Goal: Use online tool/utility: Use online tool/utility

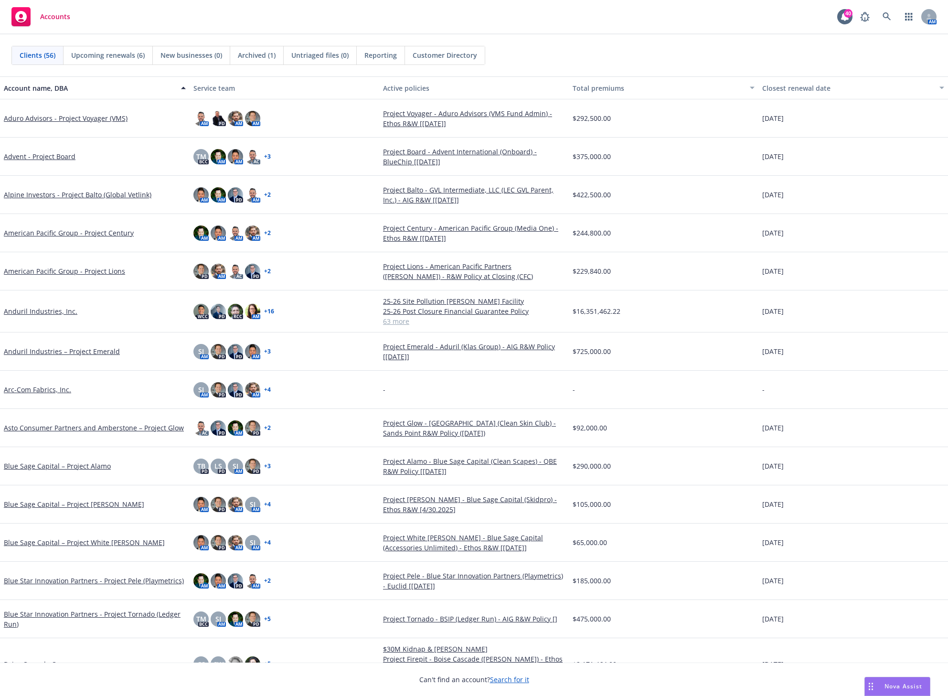
click at [879, 686] on span "Nova Assist" at bounding box center [904, 686] width 38 height 8
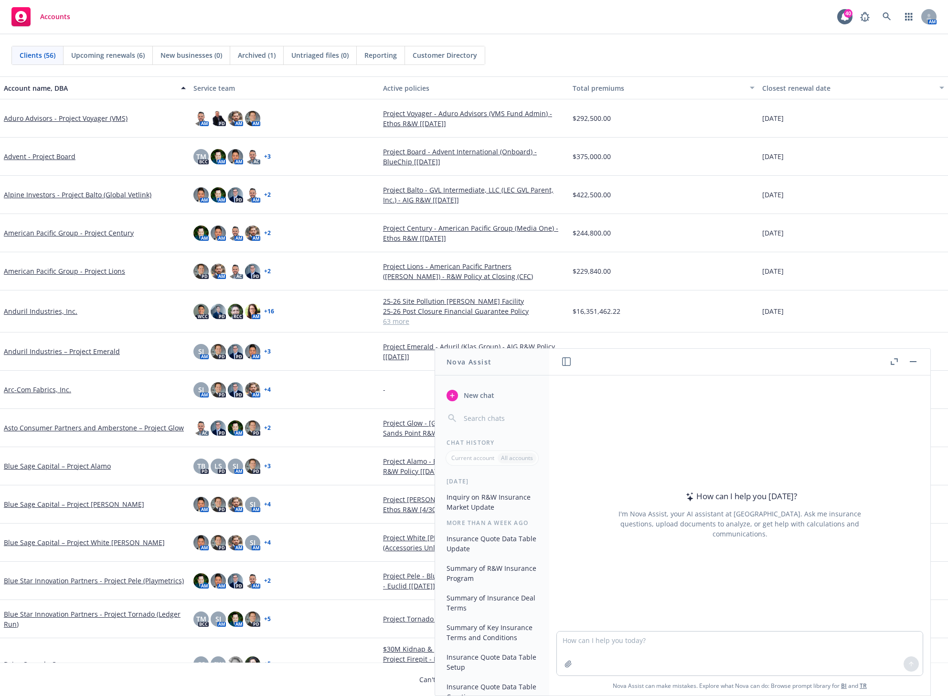
click at [879, 364] on icon "button" at bounding box center [892, 362] width 3 height 3
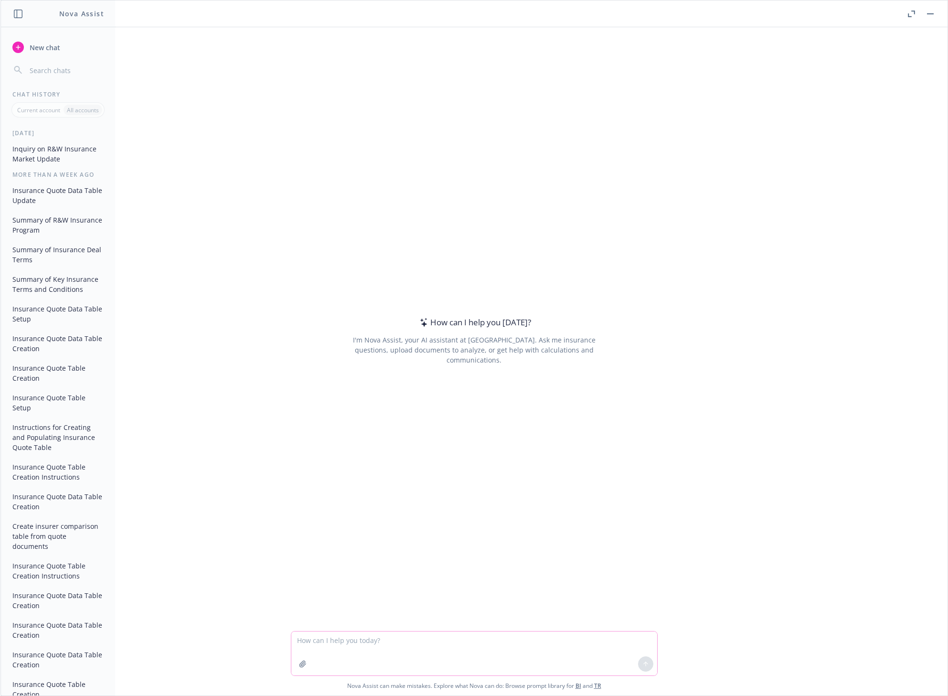
click at [360, 652] on textarea at bounding box center [474, 654] width 366 height 44
paste textarea "Create a table and populate it with data in the quotes that are attached to thi…"
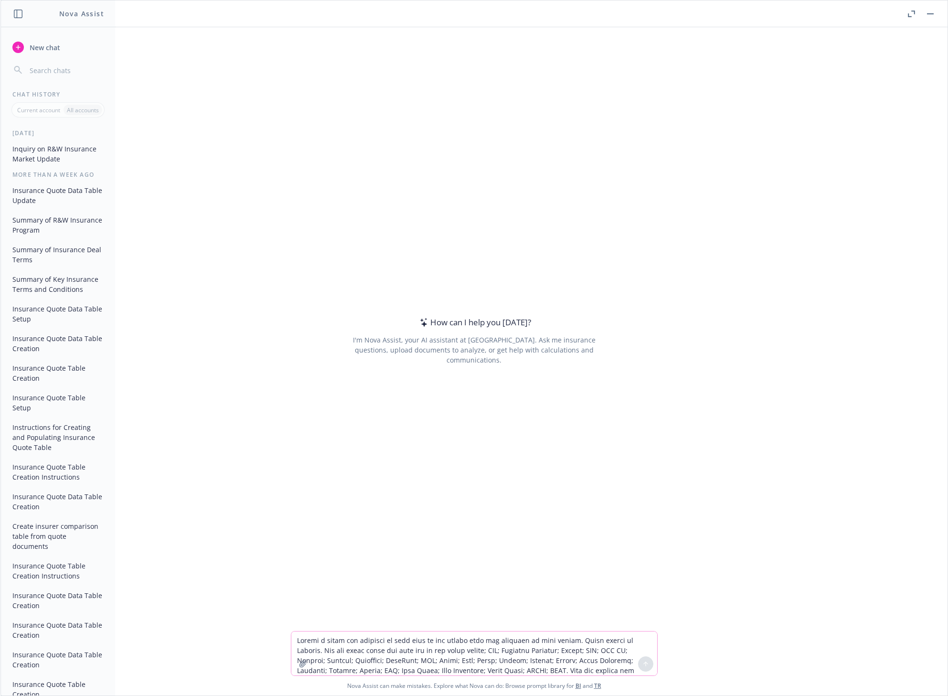
scroll to position [64, 0]
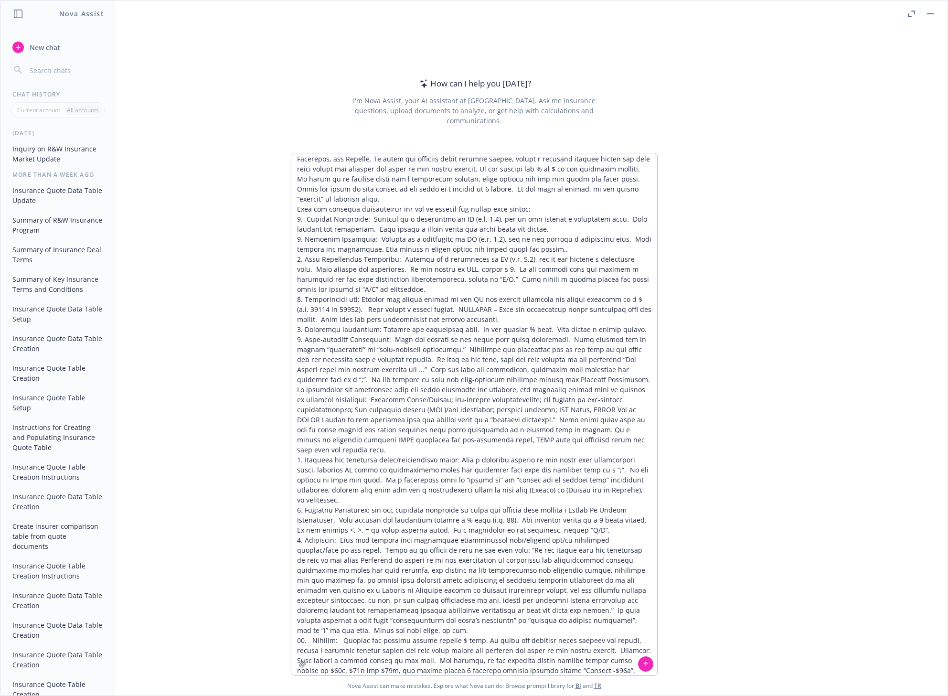
type textarea "Create a table and populate it with data in the quotes that are attached to thi…"
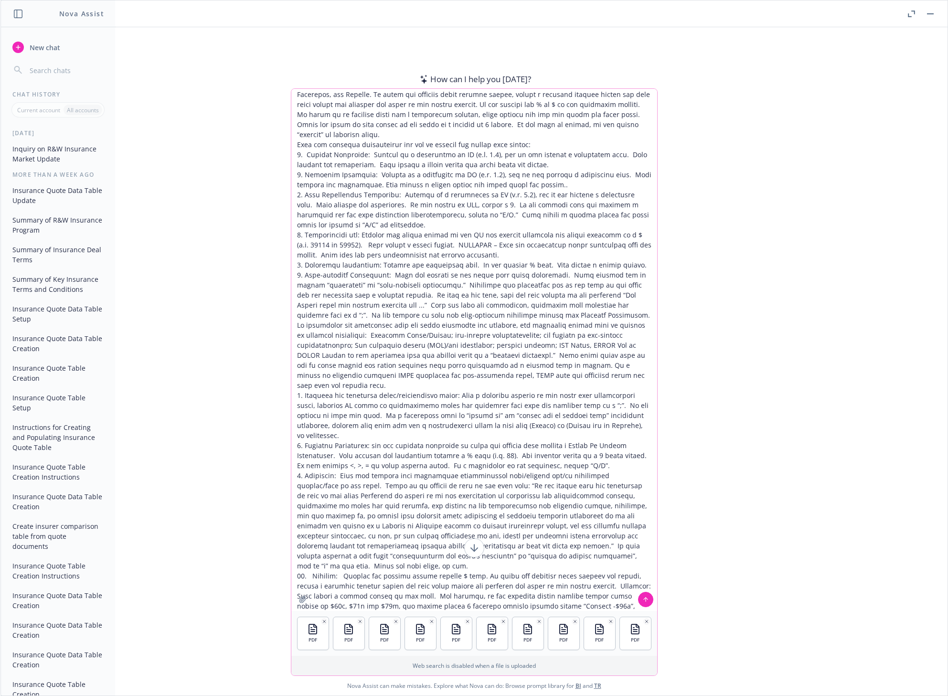
click at [643, 600] on icon at bounding box center [646, 599] width 7 height 7
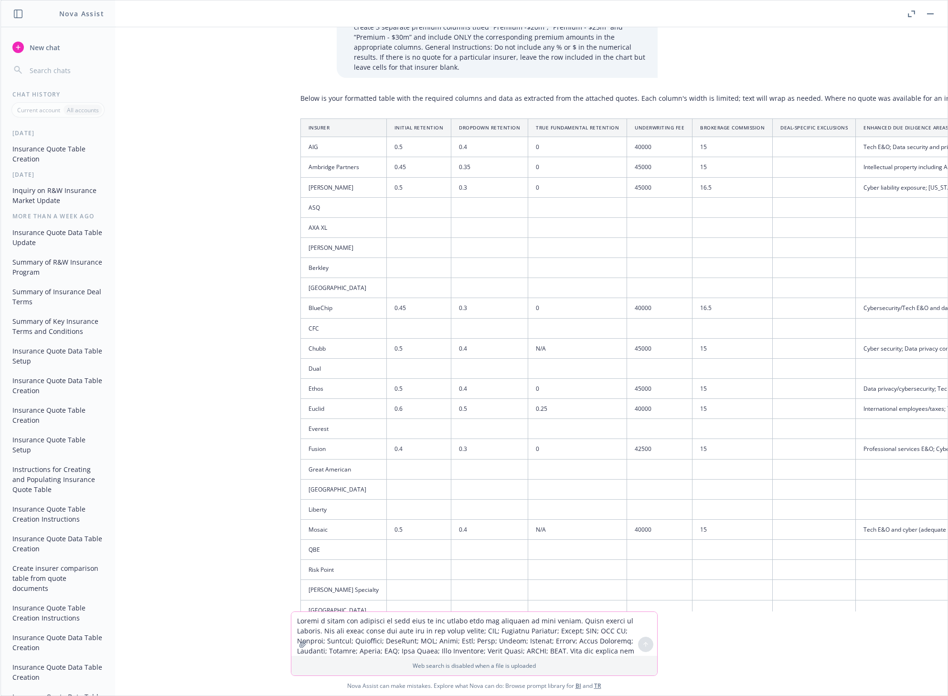
scroll to position [778, 0]
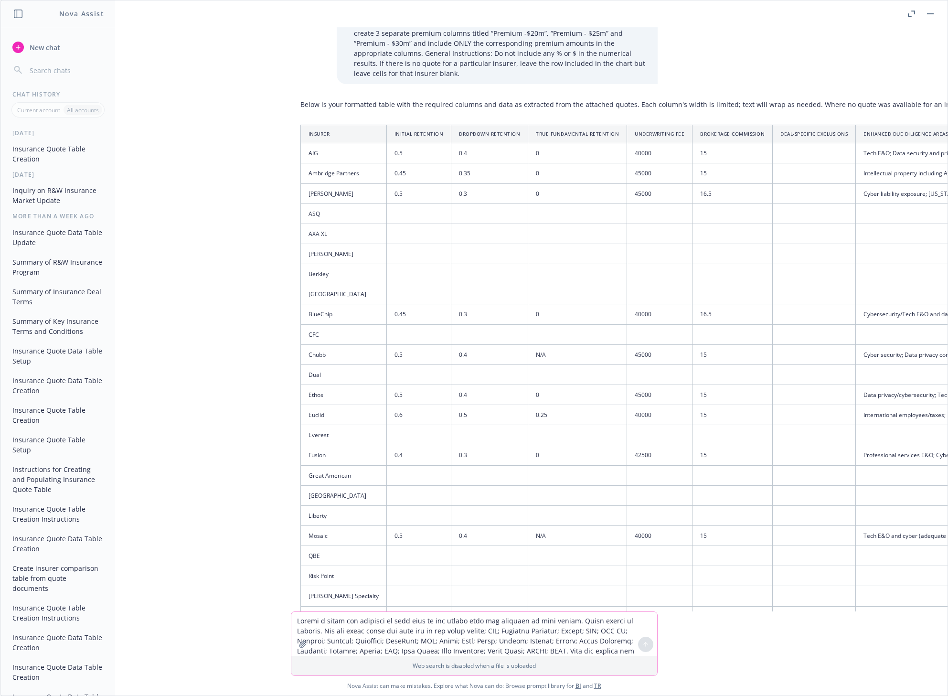
click at [308, 125] on th "Insurer" at bounding box center [343, 134] width 86 height 18
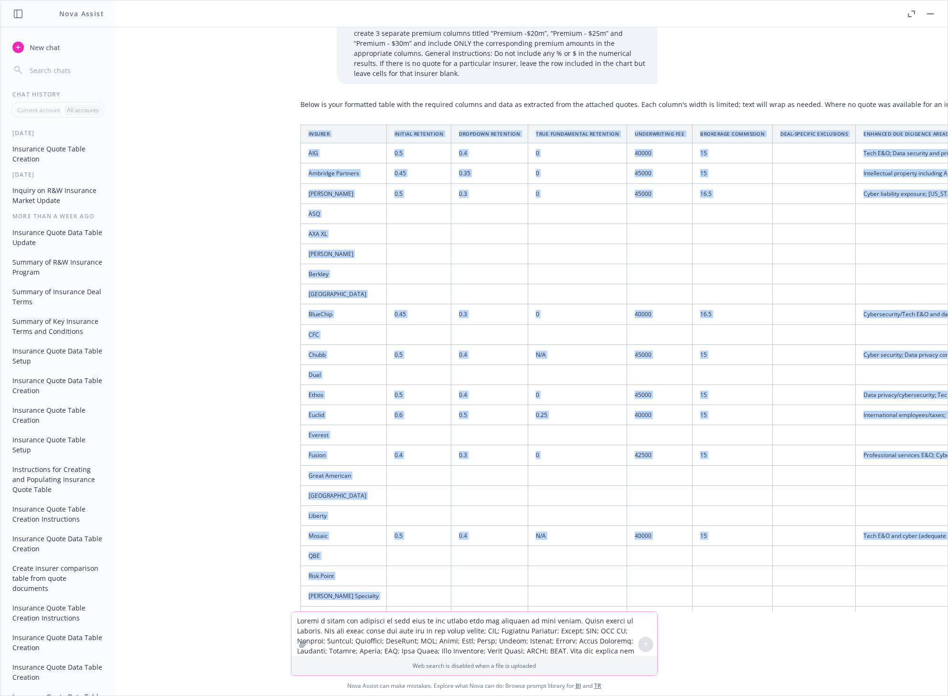
scroll to position [898, 788]
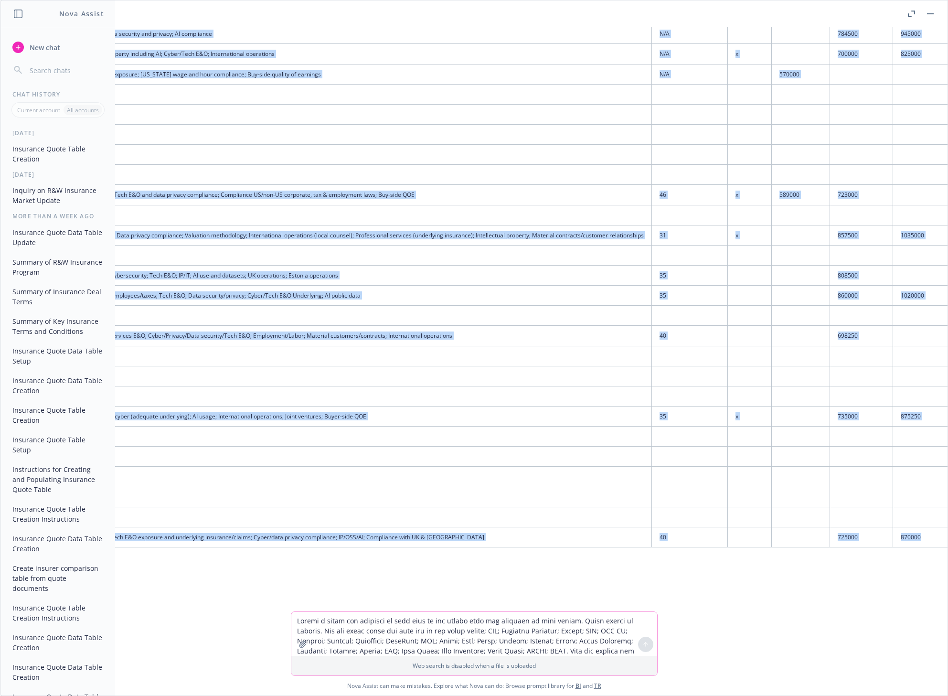
drag, startPoint x: 298, startPoint y: 70, endPoint x: 906, endPoint y: 475, distance: 730.7
click at [879, 475] on table "Insurer Initial Retention Dropdown Retention True Fundamental Retention Underwr…" at bounding box center [232, 276] width 1440 height 542
copy table "Insurer Initial Retention Dropdown Retention True Fundamental Retention Underwr…"
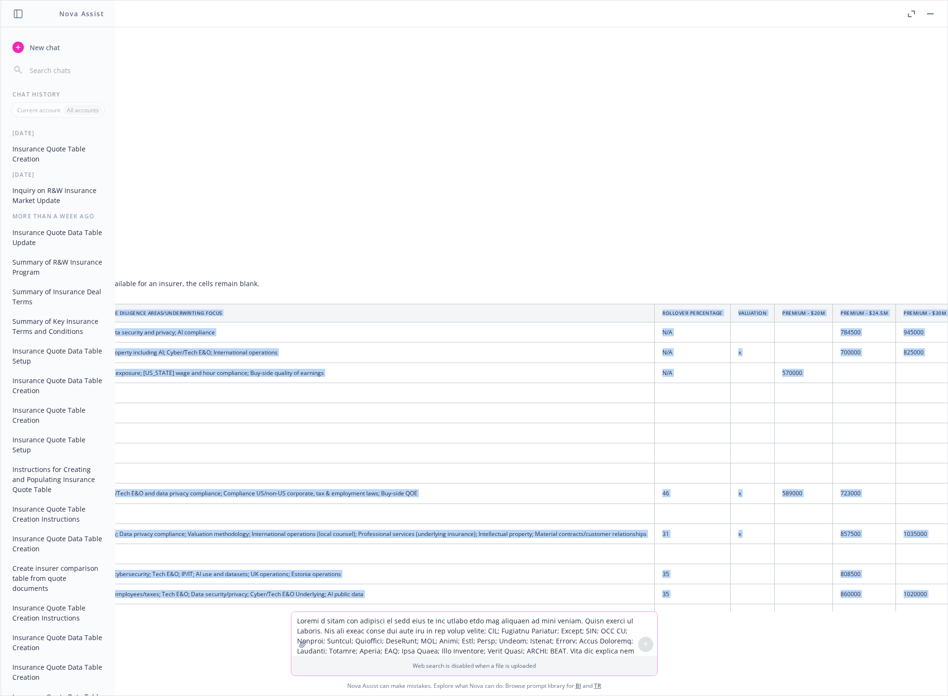
scroll to position [599, 784]
click at [776, 483] on td "589000" at bounding box center [805, 493] width 58 height 20
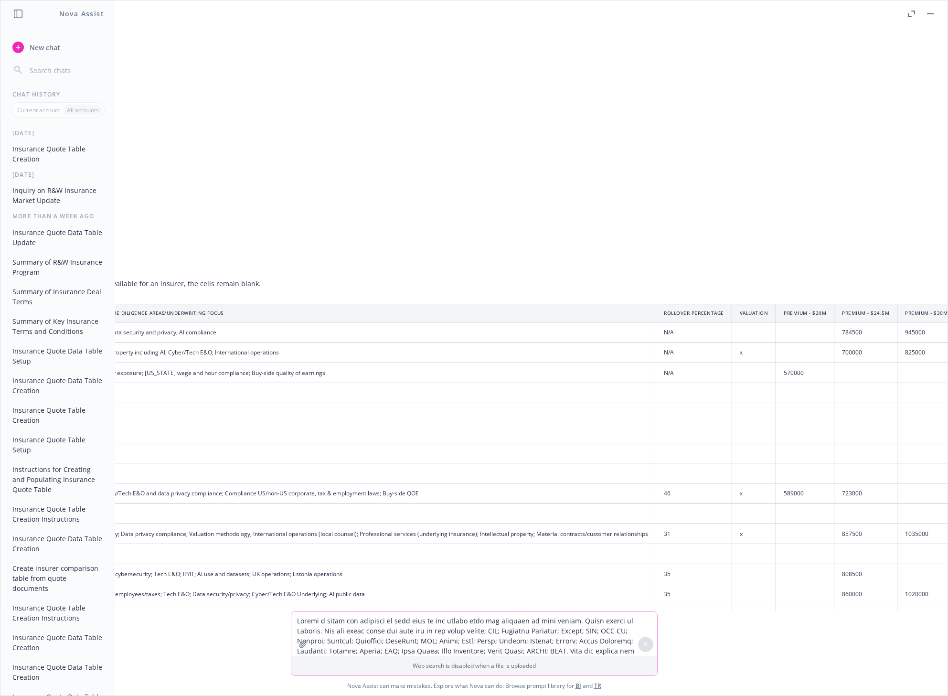
click at [776, 483] on td "589000" at bounding box center [805, 493] width 58 height 20
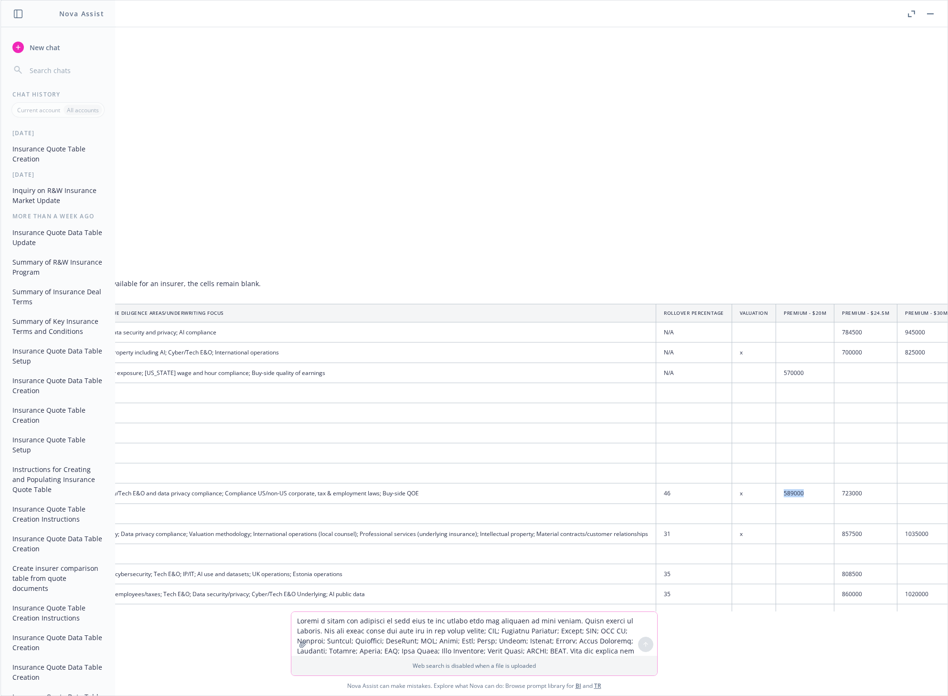
click at [785, 483] on td "589000" at bounding box center [805, 493] width 58 height 20
click at [778, 483] on td "589000" at bounding box center [805, 493] width 58 height 20
click at [776, 483] on td "589000" at bounding box center [805, 493] width 58 height 20
click at [777, 483] on td "589000" at bounding box center [805, 493] width 58 height 20
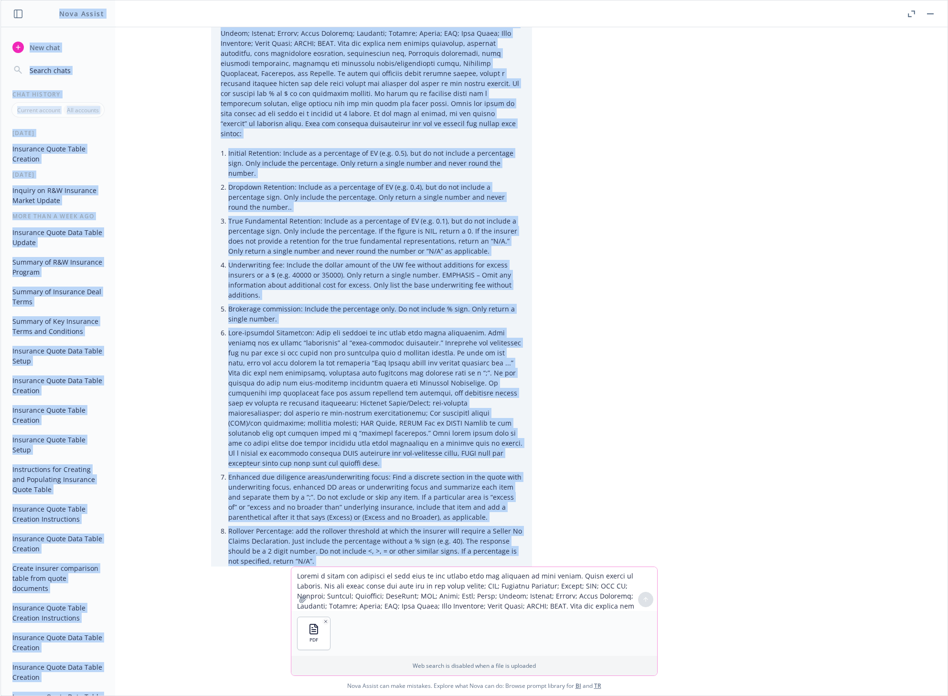
scroll to position [0, 126]
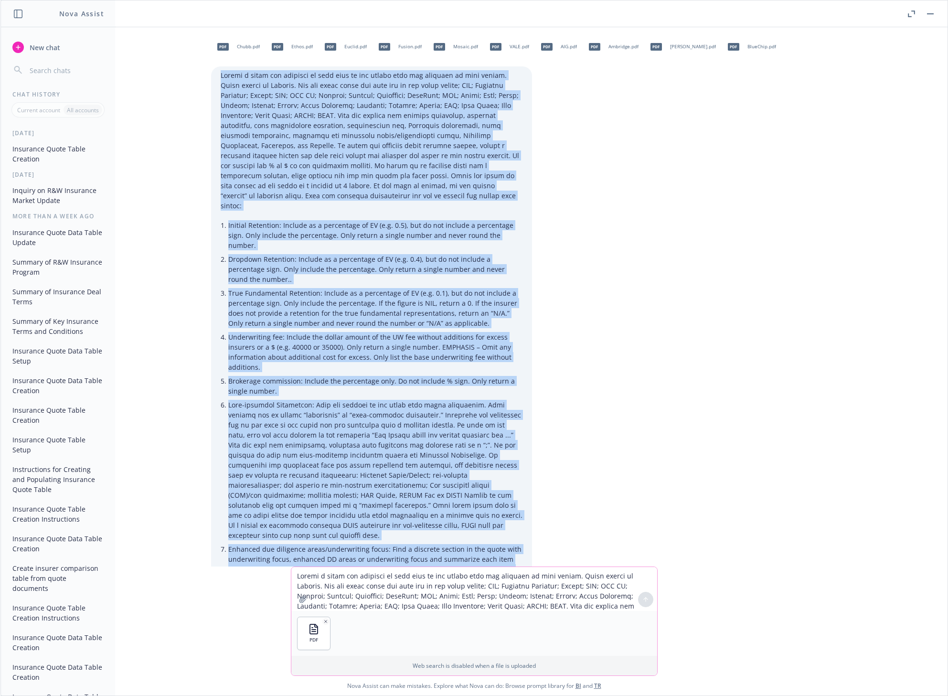
drag, startPoint x: 503, startPoint y: 434, endPoint x: 212, endPoint y: 76, distance: 461.5
click at [212, 76] on div "Initial Retention: Include as a percentage of EV (e.g. 0.5), but do not include…" at bounding box center [371, 464] width 321 height 796
copy div "Create a table and populate it with data in the quotes that are attached to thi…"
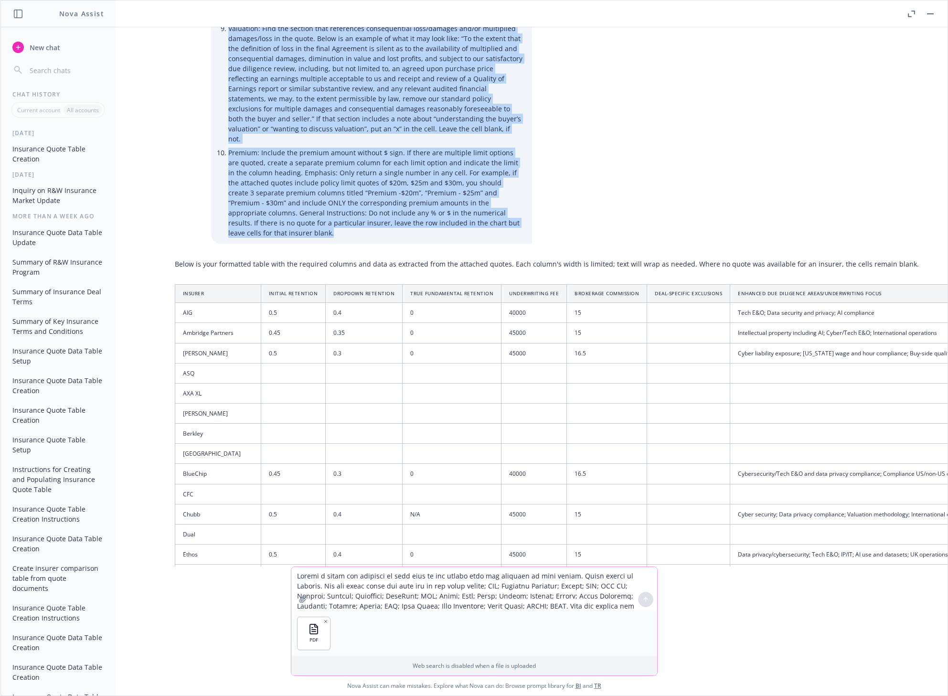
scroll to position [776, 126]
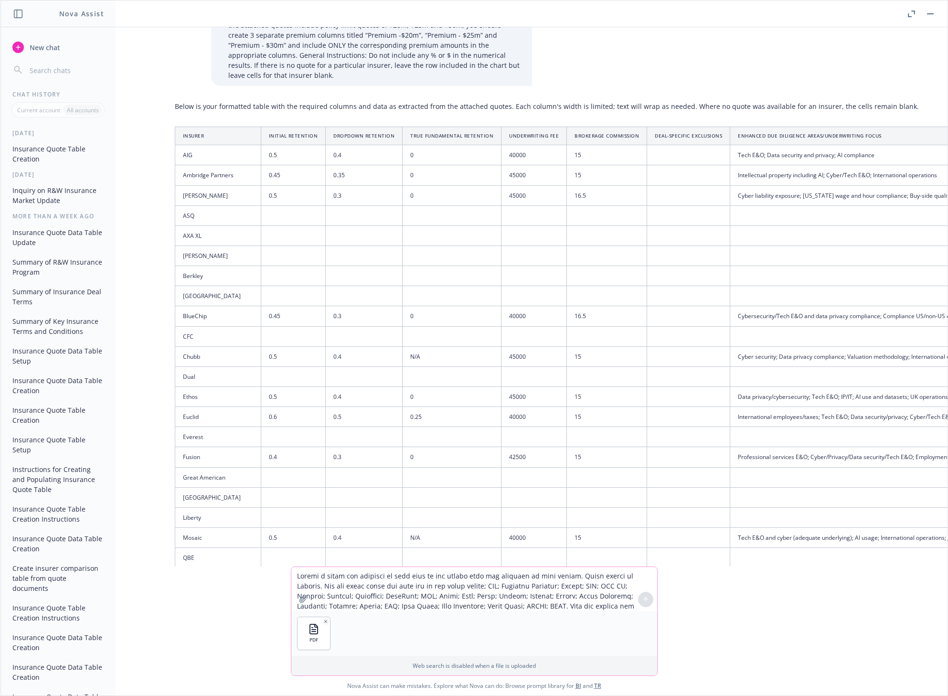
click at [369, 607] on textarea at bounding box center [474, 589] width 366 height 44
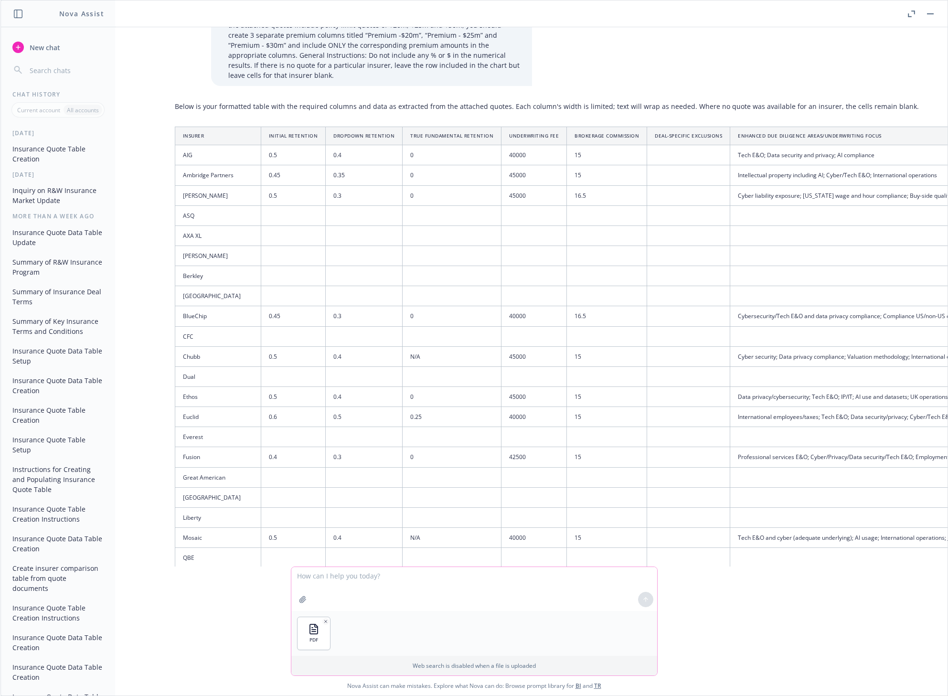
paste textarea "Create a table and populate it with data in the quotes that are attached to thi…"
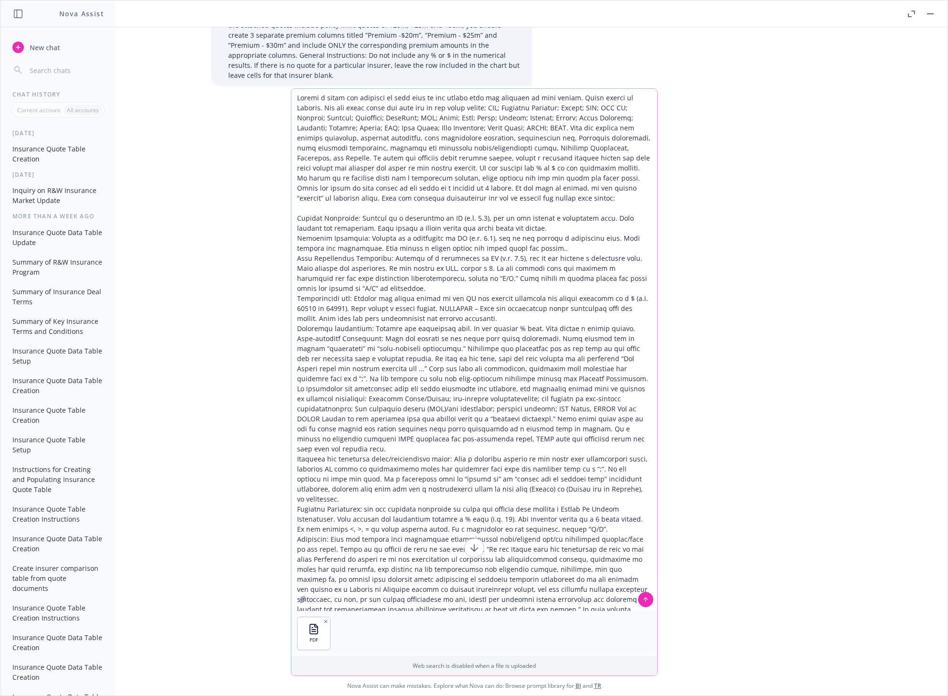
scroll to position [63, 0]
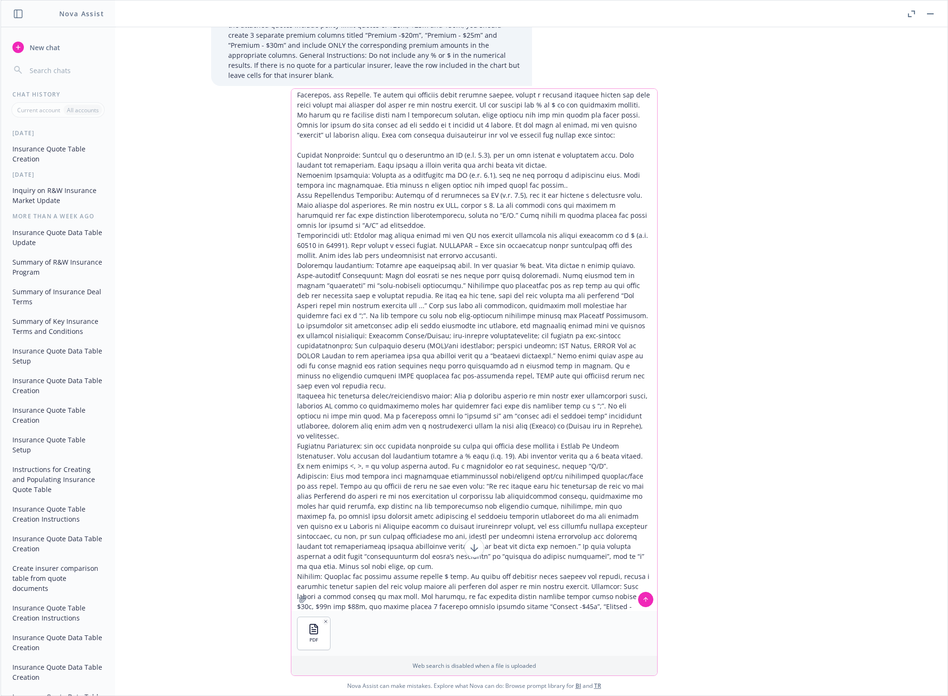
type textarea "Create a table and populate it with data in the quotes that are attached to thi…"
click at [641, 593] on button at bounding box center [645, 599] width 15 height 15
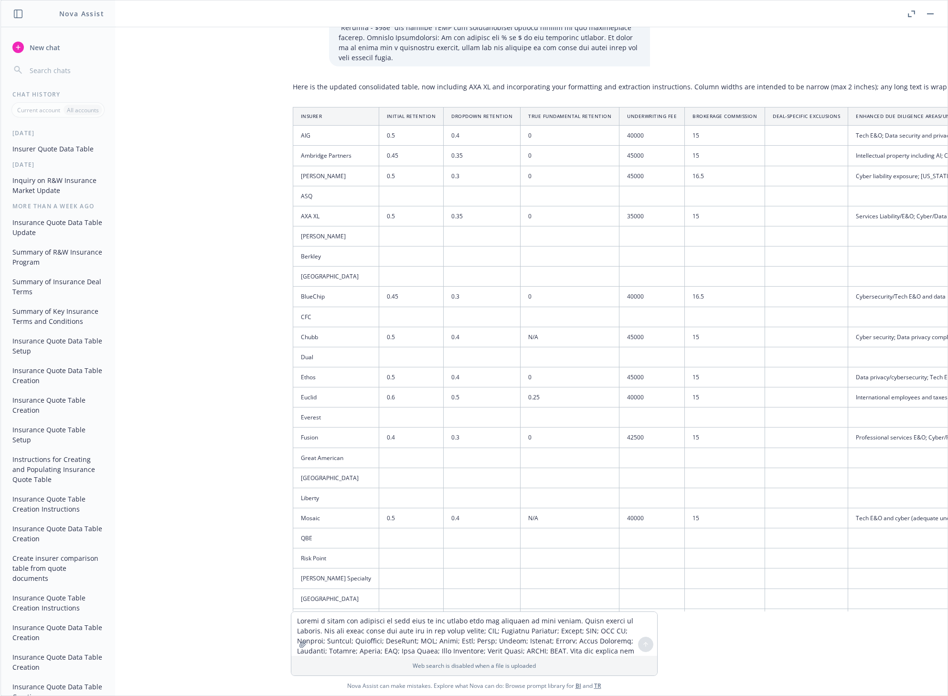
scroll to position [2281, 8]
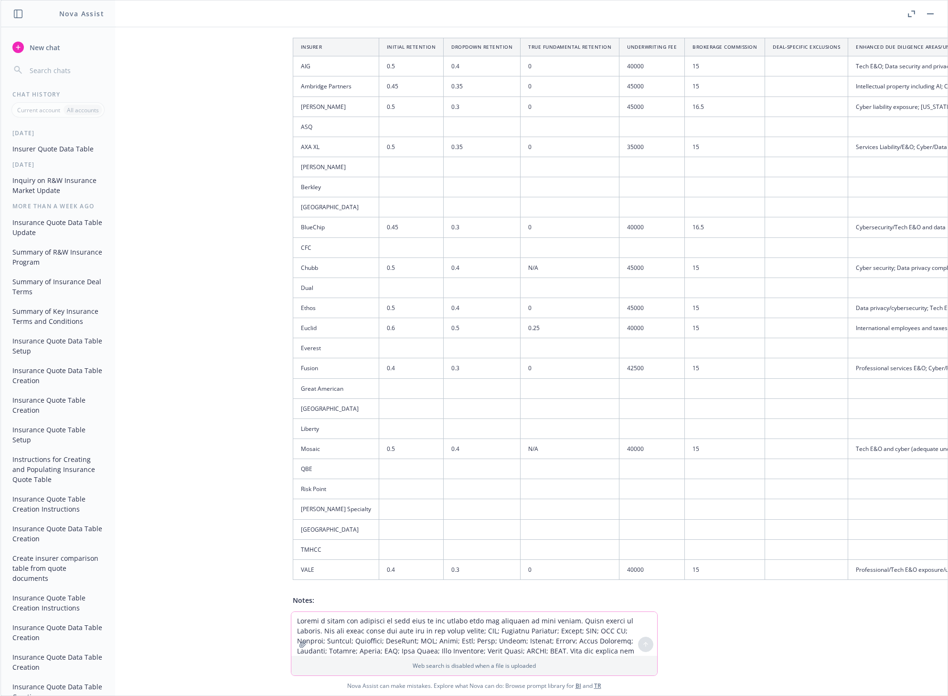
click at [397, 626] on textarea at bounding box center [474, 634] width 366 height 44
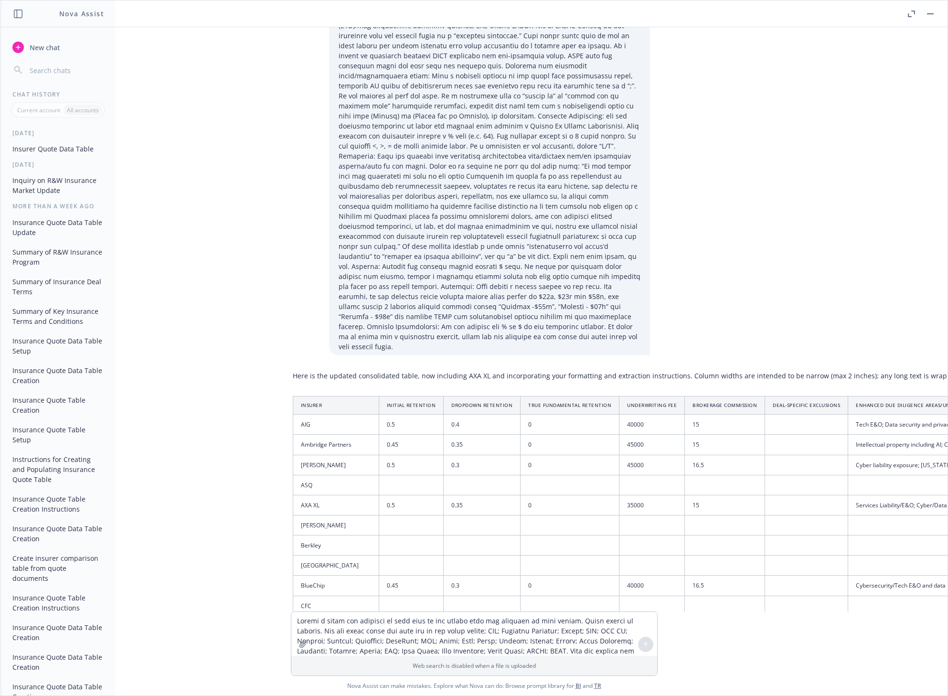
click at [379, 495] on td "0.5" at bounding box center [411, 505] width 65 height 20
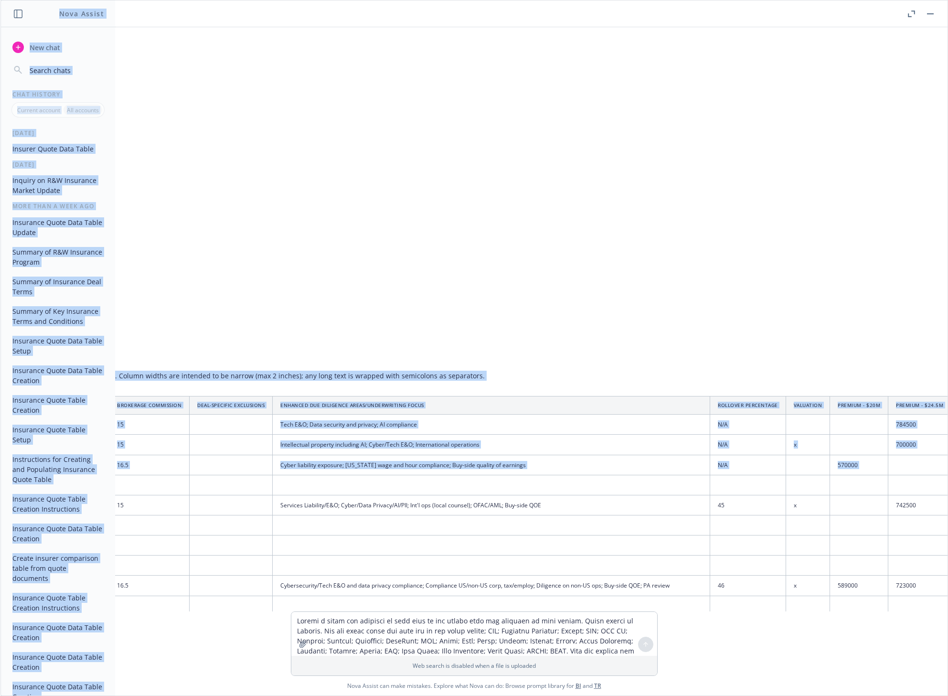
scroll to position [1922, 788]
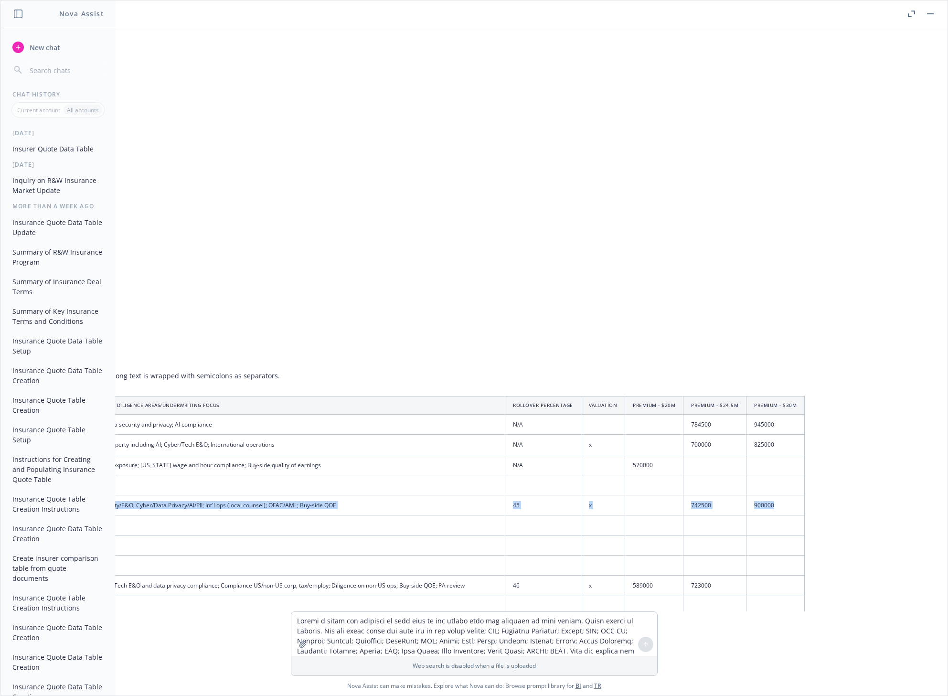
drag, startPoint x: 358, startPoint y: 394, endPoint x: 752, endPoint y: 393, distance: 394.6
click at [752, 495] on tr "AXA XL 0.5 0.35 0 35000 15 Services Liability/E&O; Cyber/Data Privacy/AI/PII; I…" at bounding box center [158, 505] width 1293 height 20
copy tr "0.5 0.35 0 35000 15 Services Liability/E&O; Cyber/Data Privacy/AI/PII; Int'l op…"
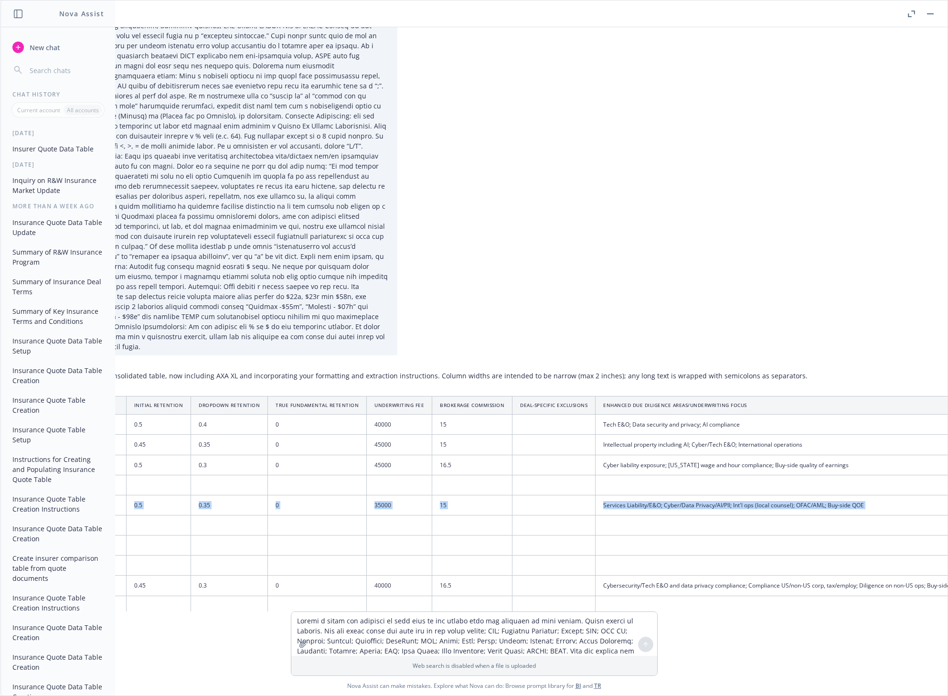
scroll to position [1922, 125]
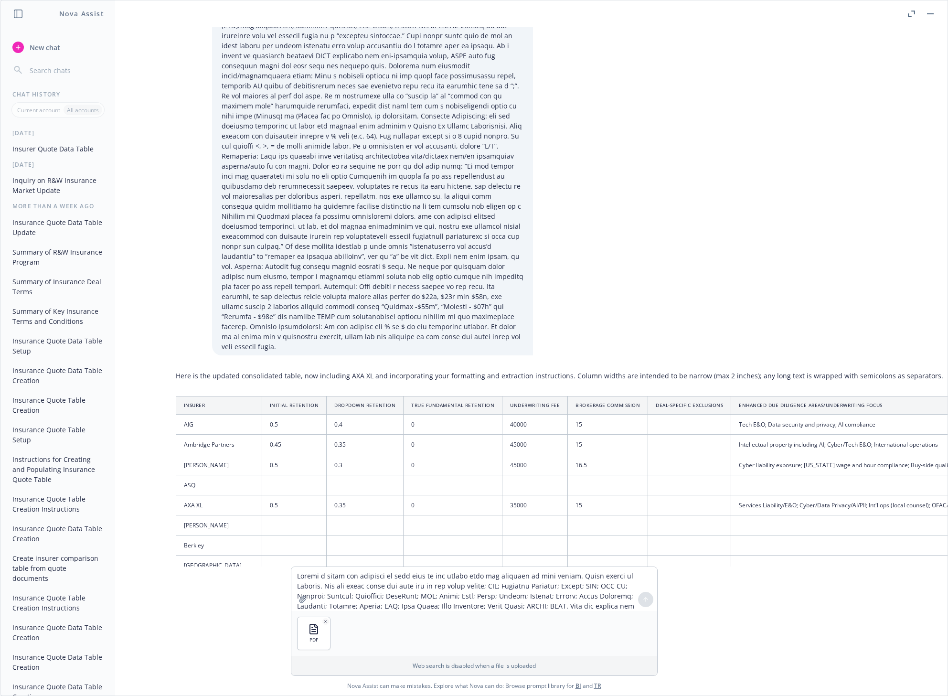
click at [498, 236] on p at bounding box center [373, 81] width 302 height 542
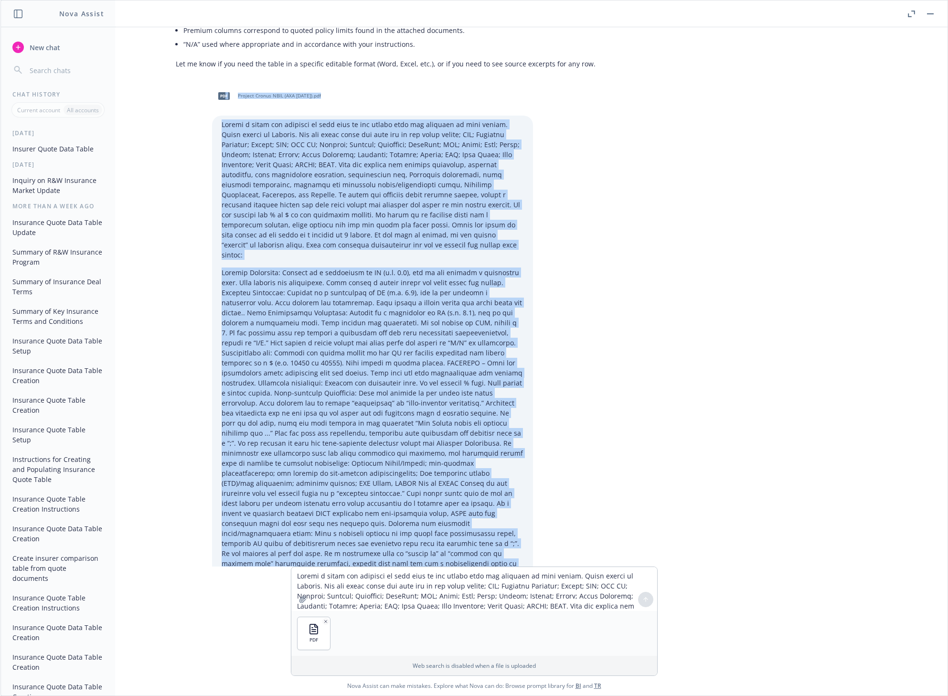
scroll to position [1431, 125]
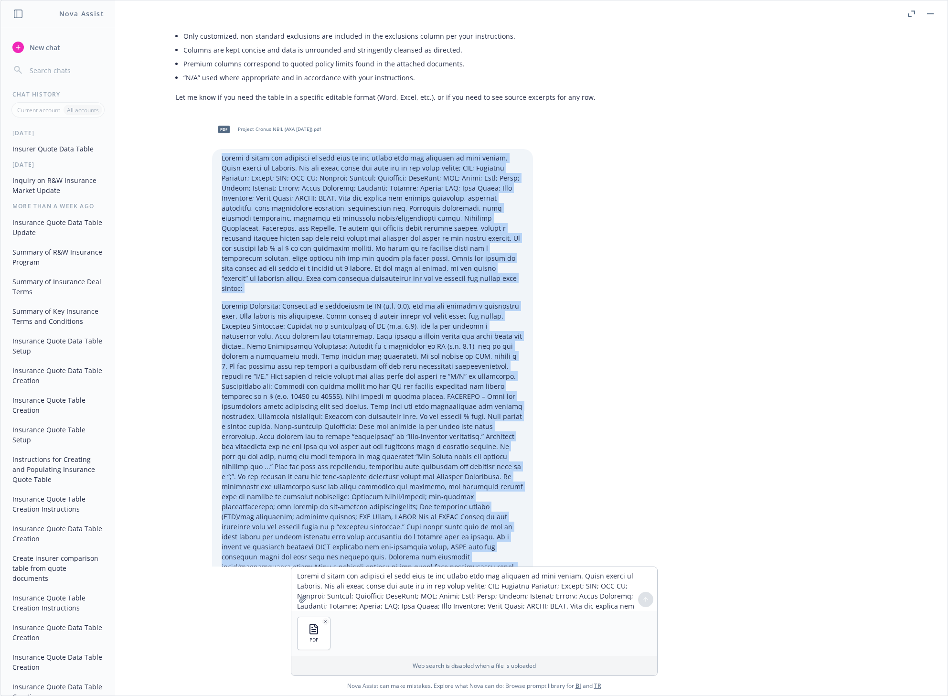
drag, startPoint x: 484, startPoint y: 235, endPoint x: 214, endPoint y: 101, distance: 301.2
click at [214, 149] on div at bounding box center [372, 497] width 321 height 697
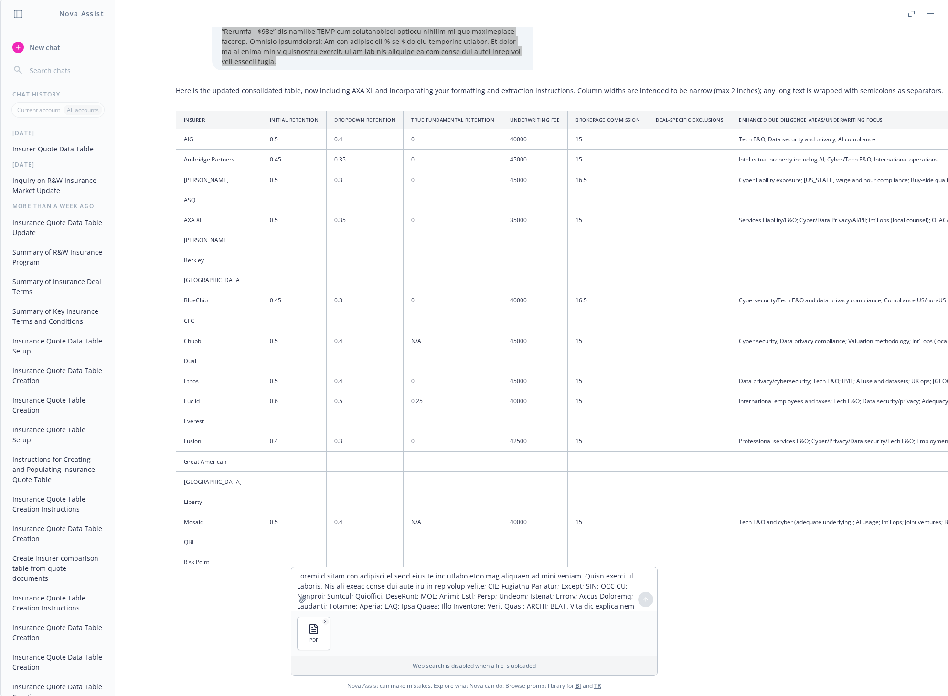
scroll to position [2325, 125]
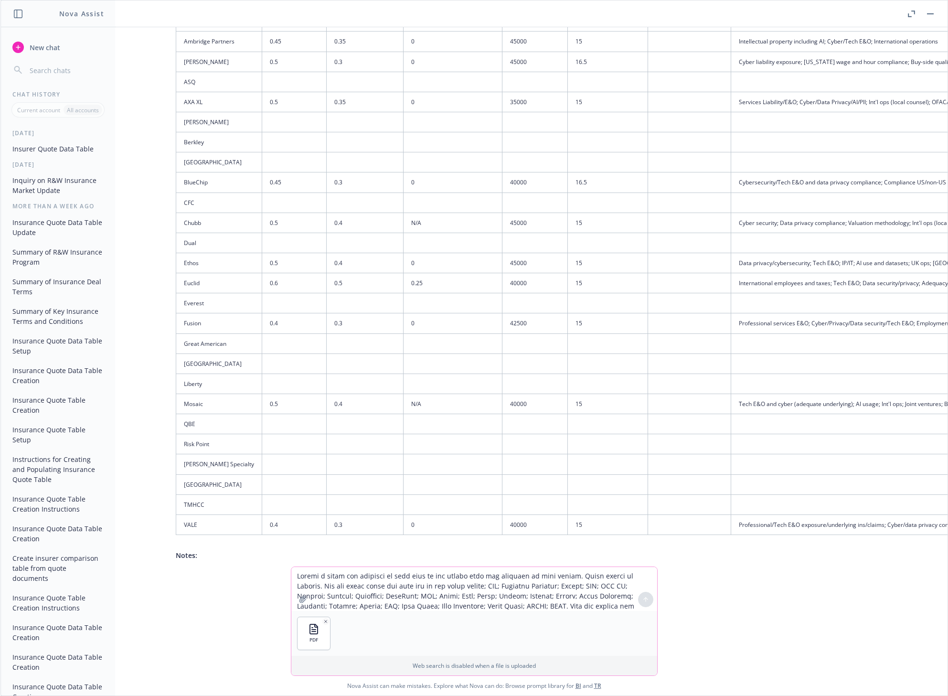
click at [348, 582] on textarea at bounding box center [474, 589] width 366 height 44
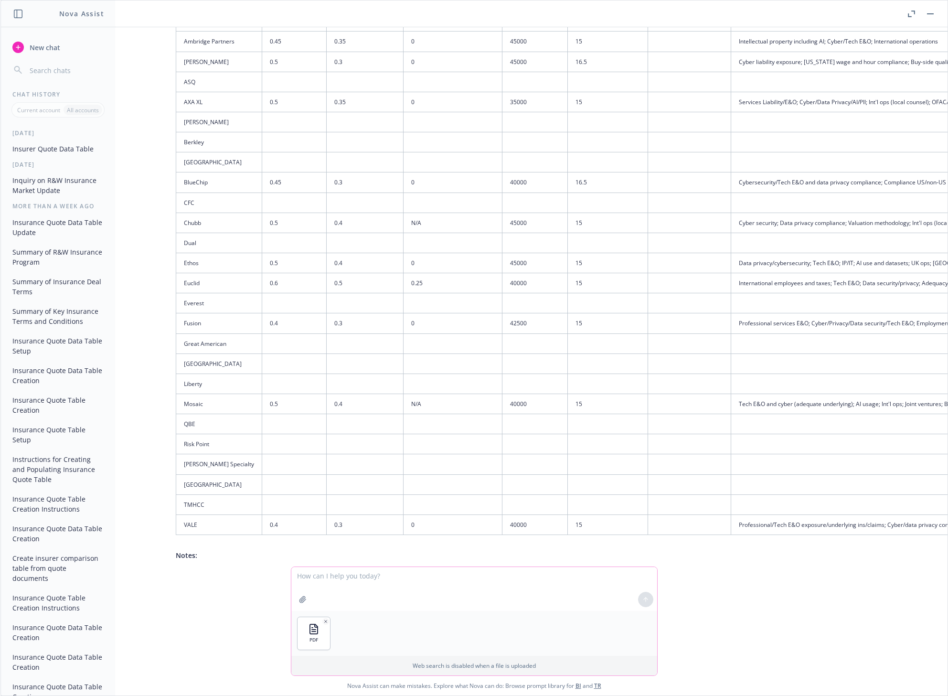
drag, startPoint x: 368, startPoint y: 585, endPoint x: 361, endPoint y: 581, distance: 7.9
click at [368, 584] on textarea at bounding box center [474, 589] width 366 height 44
click at [399, 581] on textarea at bounding box center [474, 589] width 366 height 44
click at [343, 579] on textarea at bounding box center [474, 589] width 366 height 44
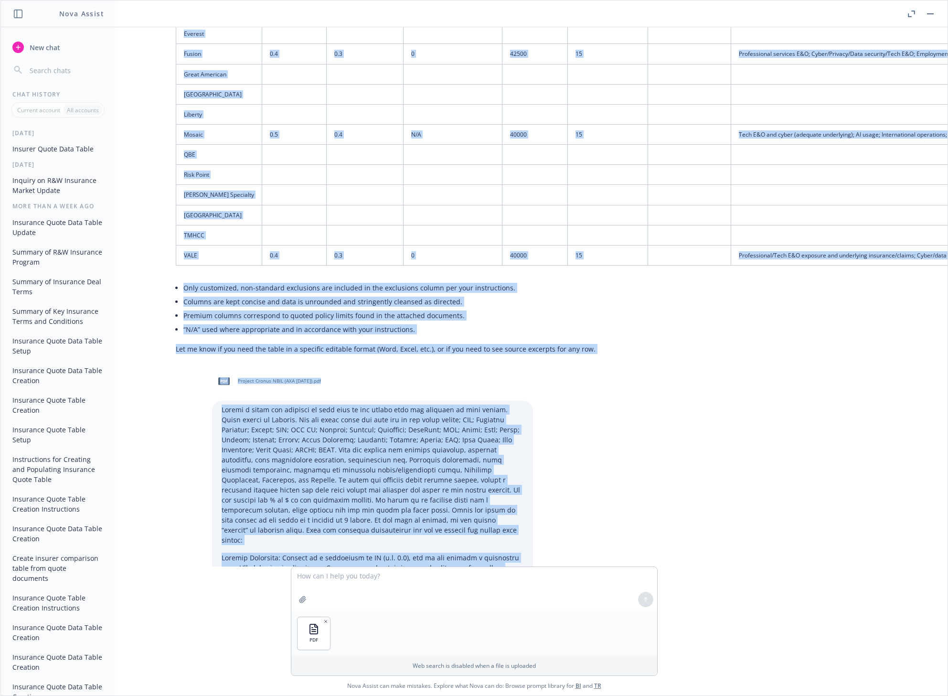
scroll to position [1055, 125]
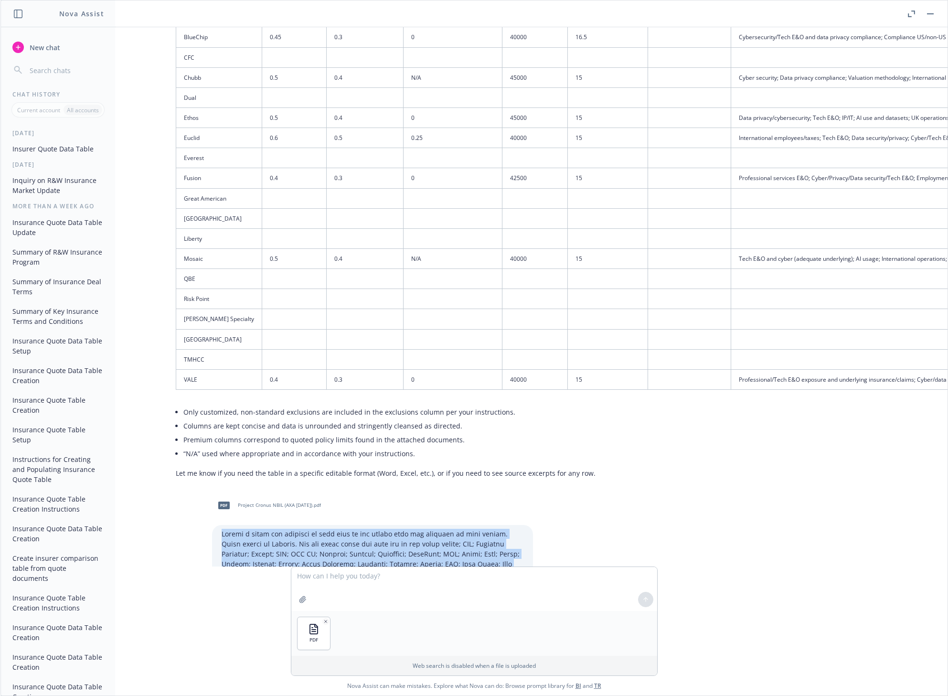
drag, startPoint x: 497, startPoint y: 370, endPoint x: 213, endPoint y: 474, distance: 302.6
copy div "Create a table and populate it with data in the quotes that are attached to thi…"
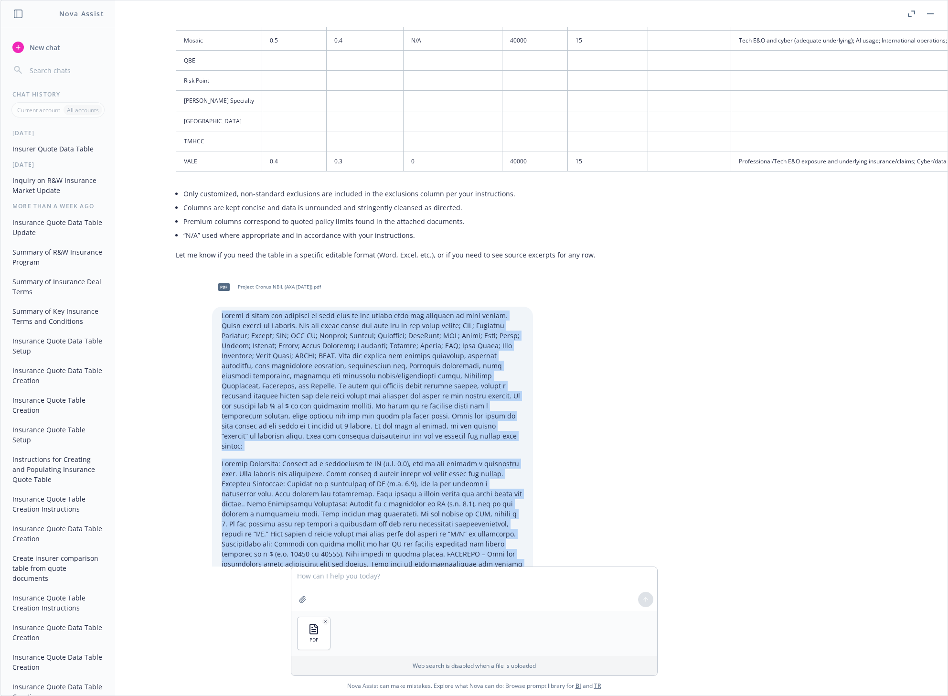
scroll to position [1414, 125]
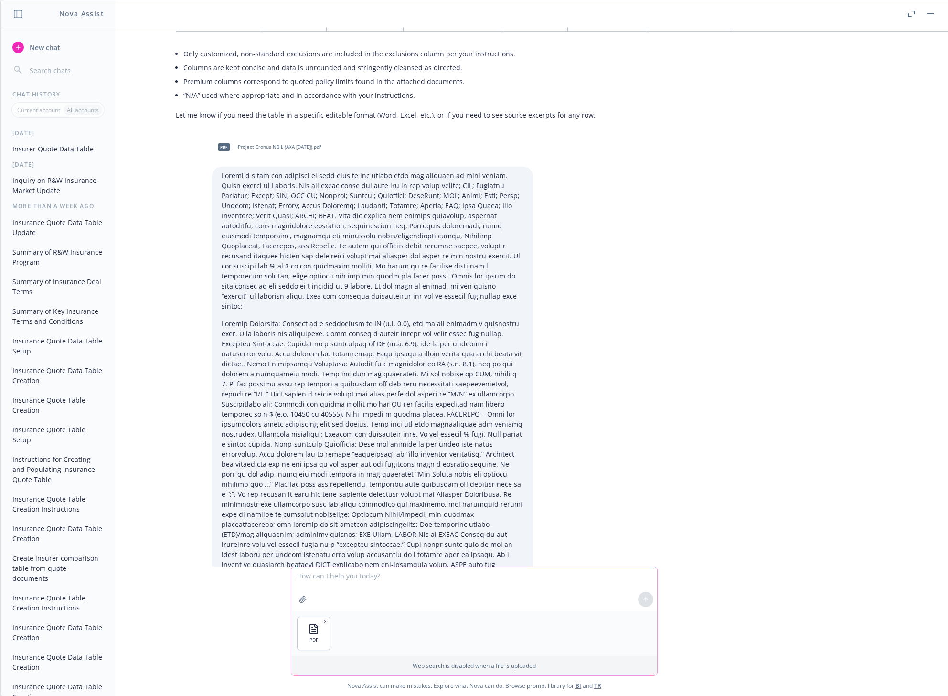
click at [351, 583] on textarea at bounding box center [474, 589] width 366 height 44
paste textarea "Create a table and populate it with data in the quotes that are attached to thi…"
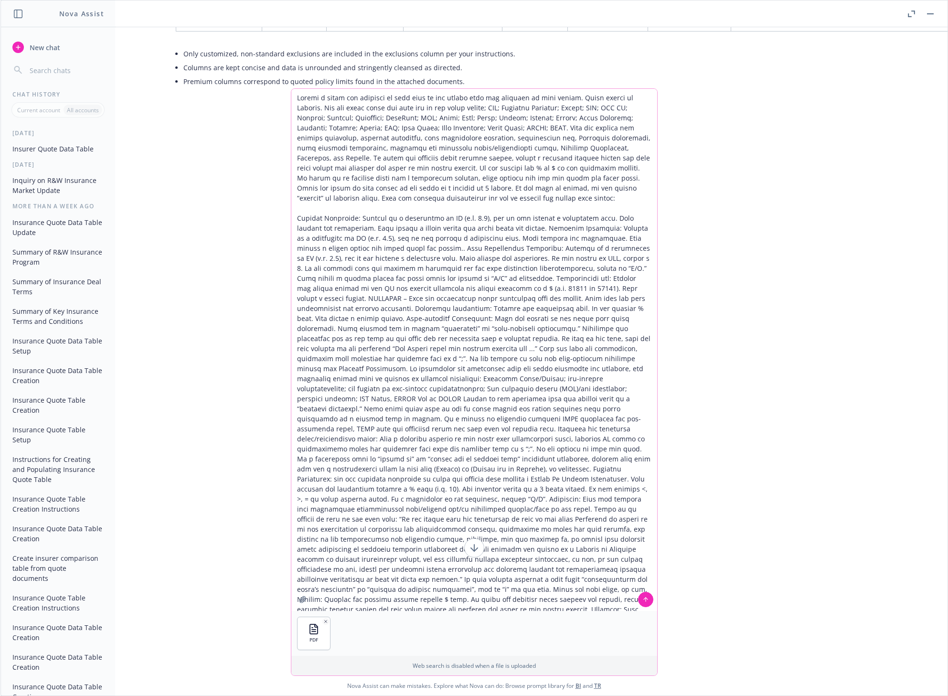
scroll to position [33, 0]
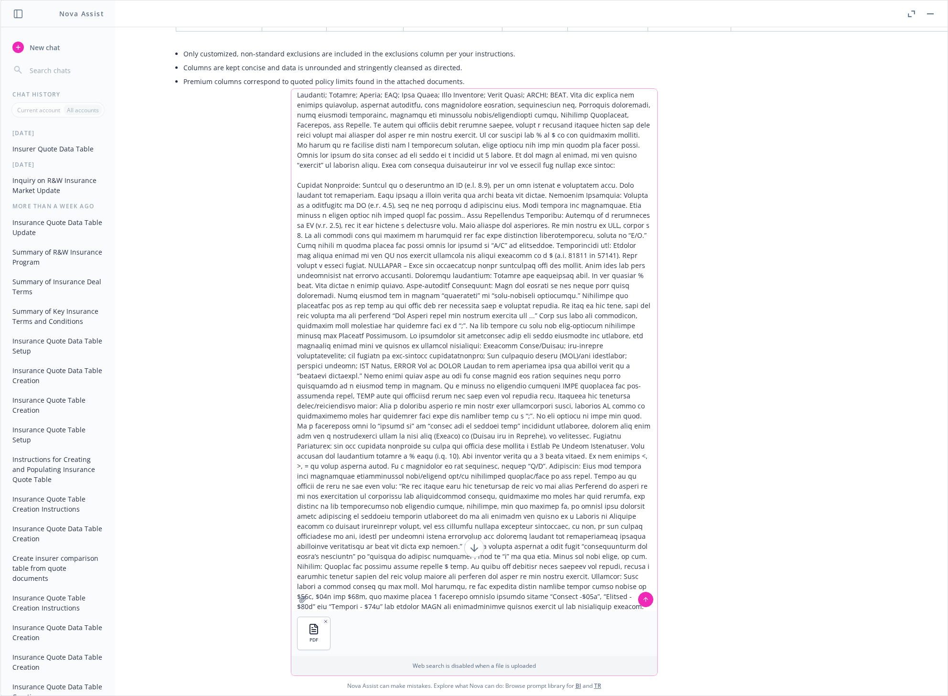
type textarea "Create a table and populate it with data in the quotes that are attached to thi…"
click at [643, 600] on icon at bounding box center [646, 599] width 7 height 7
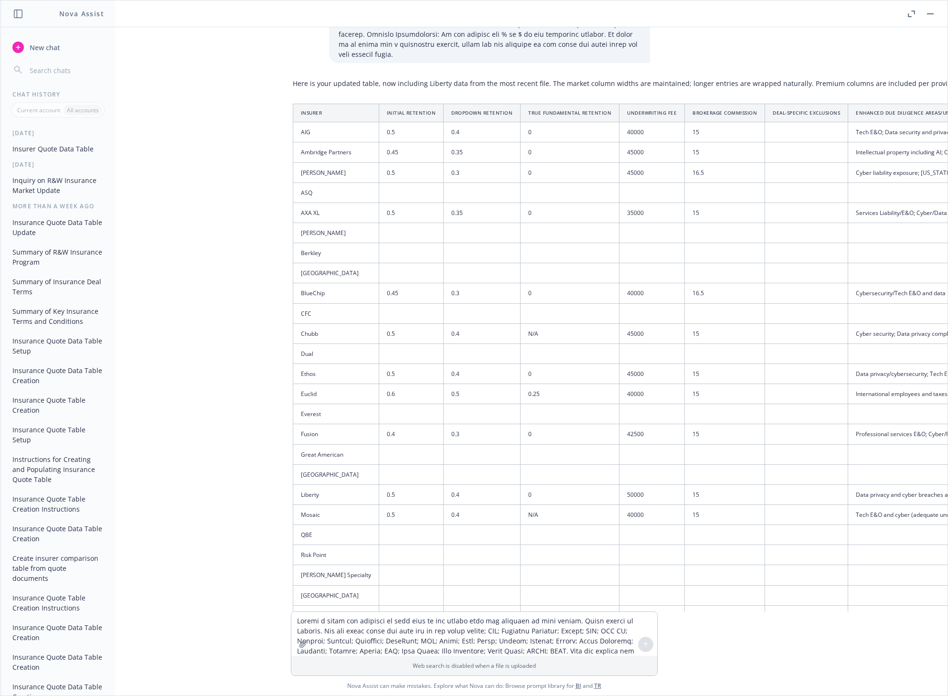
scroll to position [3650, 8]
click at [379, 482] on td "0.5" at bounding box center [411, 492] width 65 height 20
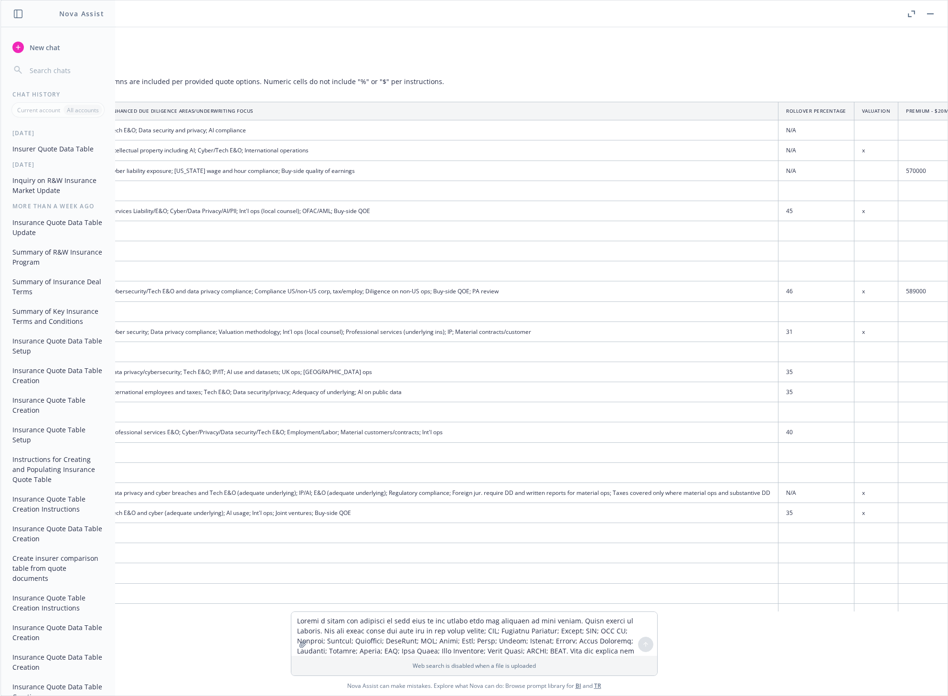
scroll to position [3650, 881]
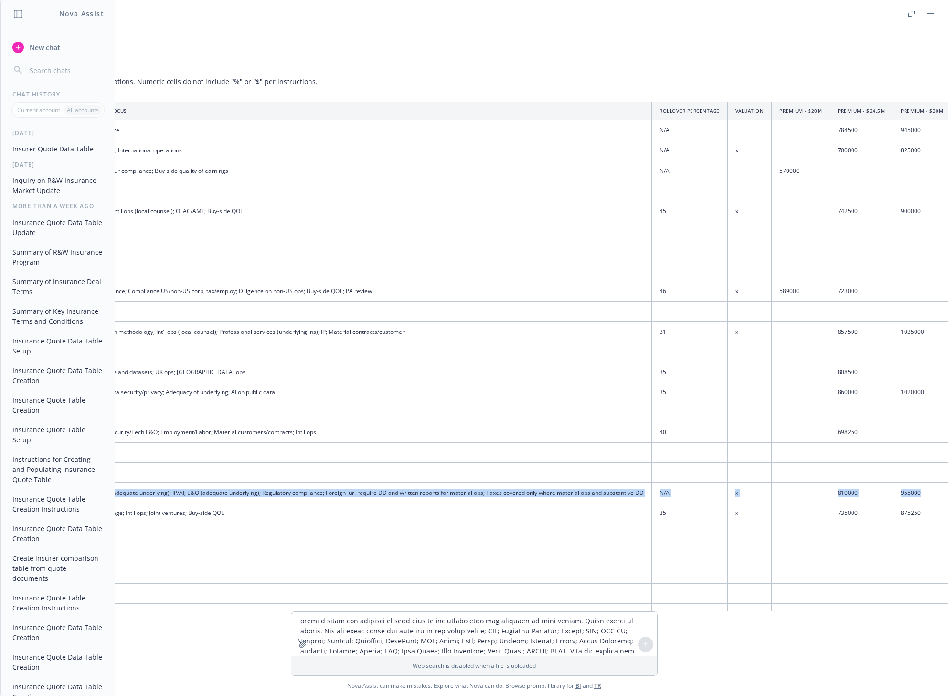
drag, startPoint x: 354, startPoint y: 333, endPoint x: 901, endPoint y: 336, distance: 547.0
click at [879, 482] on tr "Liberty 0.5 0.4 0 50000 15 Data privacy and cyber breaches and Tech E&O (adequa…" at bounding box center [186, 492] width 1532 height 20
copy tr "0.5 0.4 0 50000 15 Data privacy and cyber breaches and Tech E&O (adequate under…"
